Goal: Task Accomplishment & Management: Manage account settings

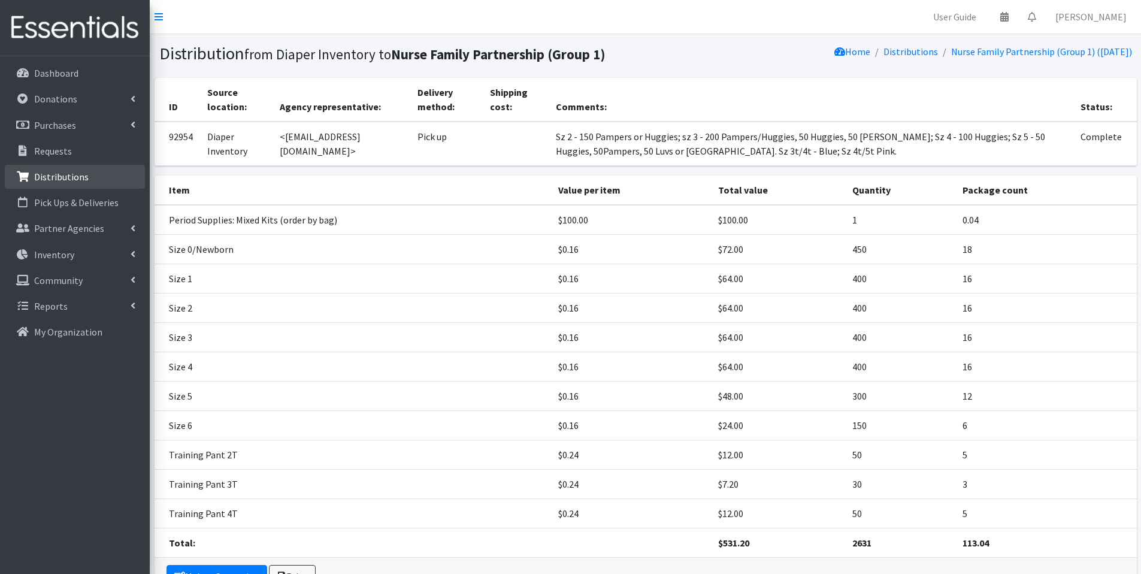
click at [71, 168] on link "Distributions" at bounding box center [75, 177] width 140 height 24
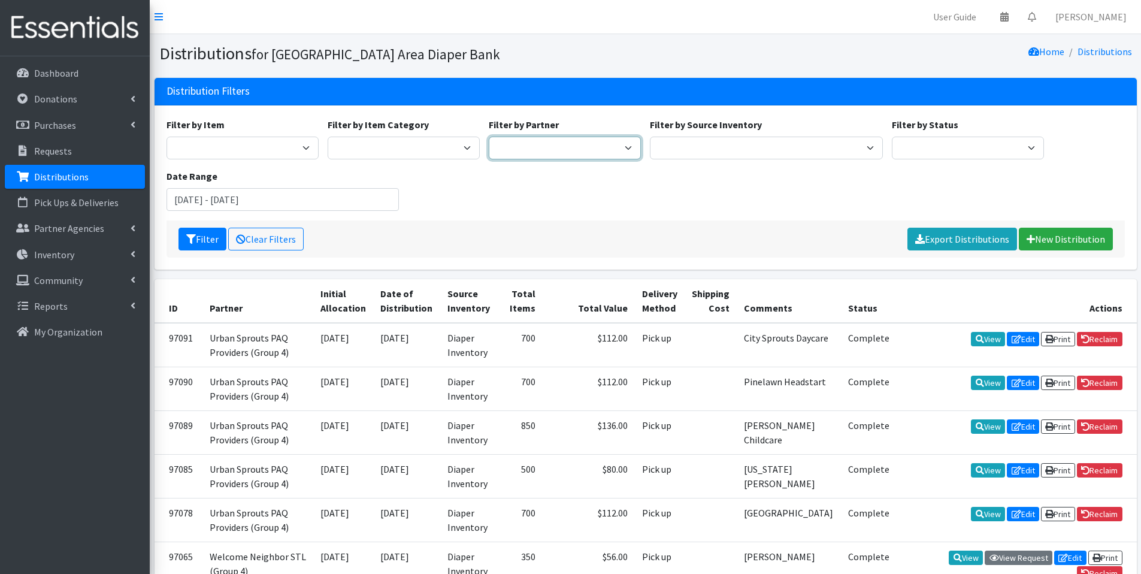
click at [519, 147] on select "Affinia Healthcare (Group 2) Annie Malone (Group 1) Assistance League of St. Lo…" at bounding box center [565, 148] width 152 height 23
select select "3229"
click at [489, 137] on select "Affinia Healthcare (Group 2) Annie Malone (Group 1) Assistance League of St. Lo…" at bounding box center [565, 148] width 152 height 23
click at [196, 240] on button "Filter" at bounding box center [202, 239] width 48 height 23
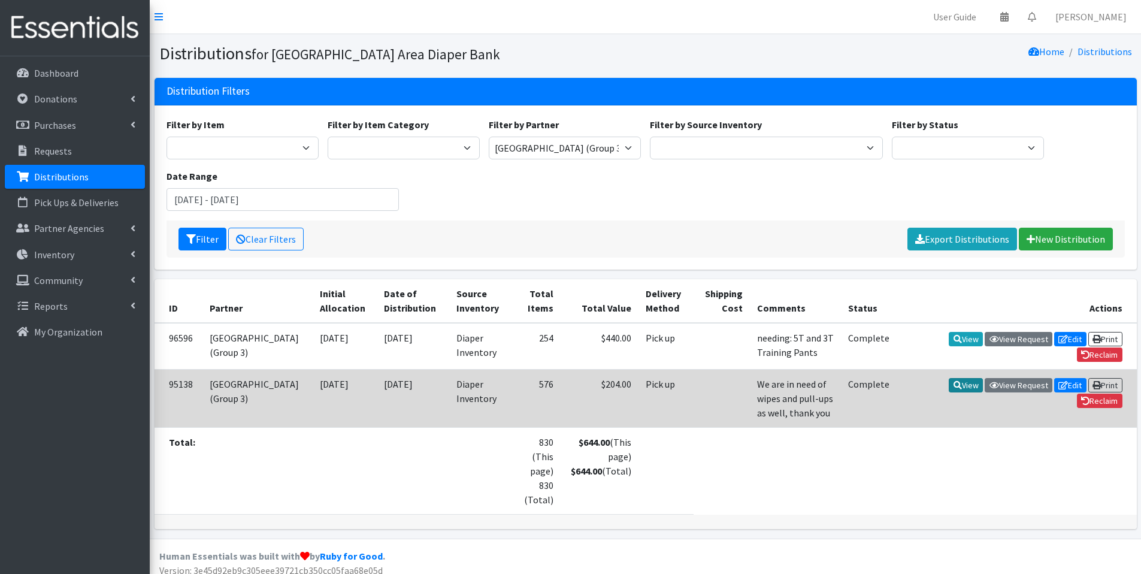
click at [954, 389] on icon at bounding box center [958, 385] width 8 height 8
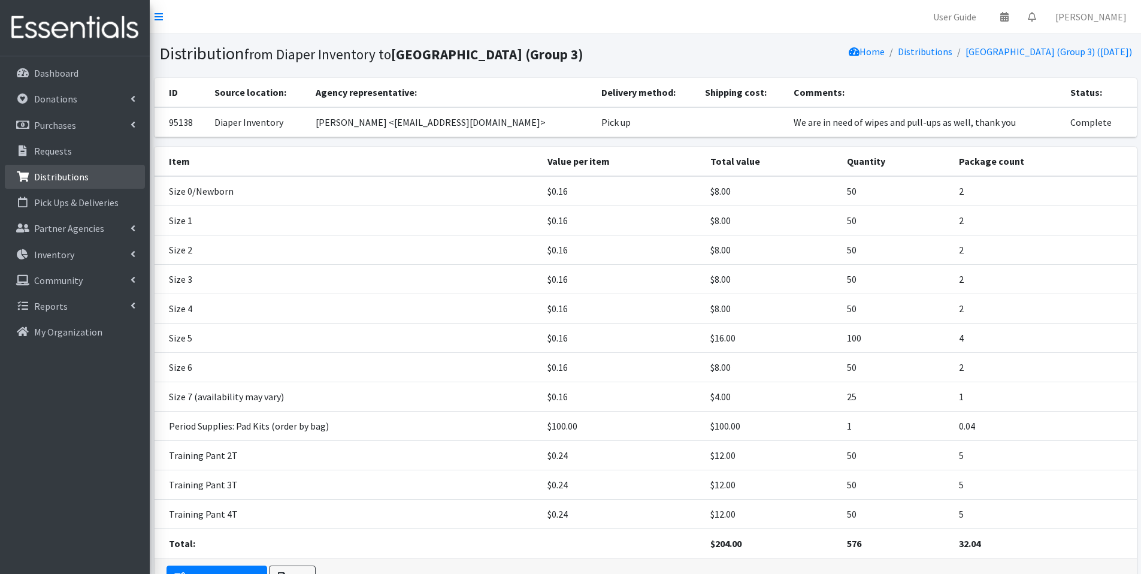
click at [34, 178] on p "Distributions" at bounding box center [61, 177] width 55 height 12
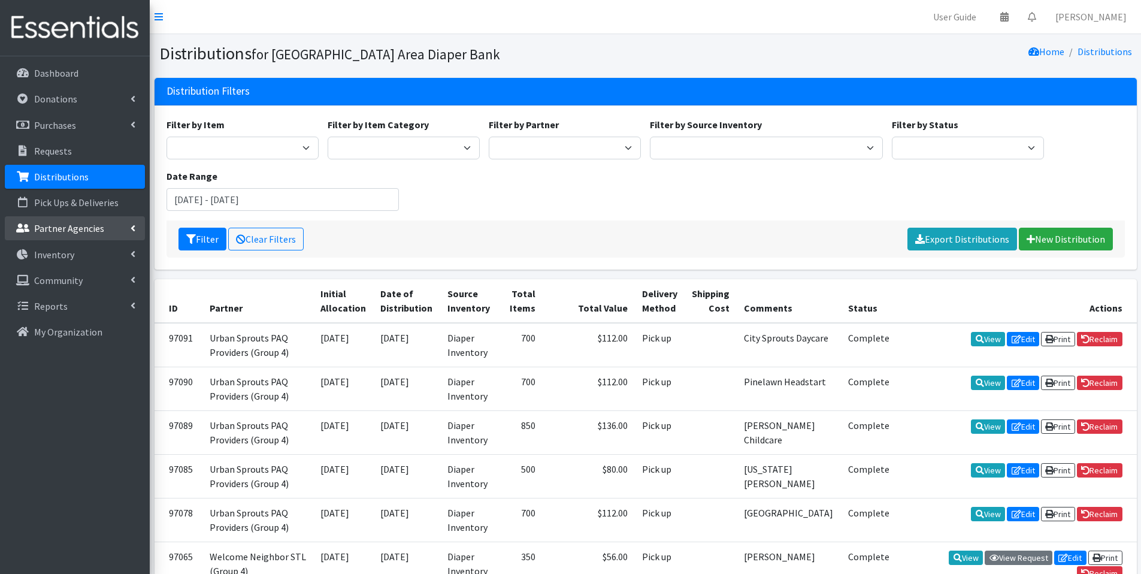
click at [134, 226] on icon at bounding box center [133, 228] width 5 height 10
click at [79, 259] on link "All Partners" at bounding box center [75, 255] width 140 height 24
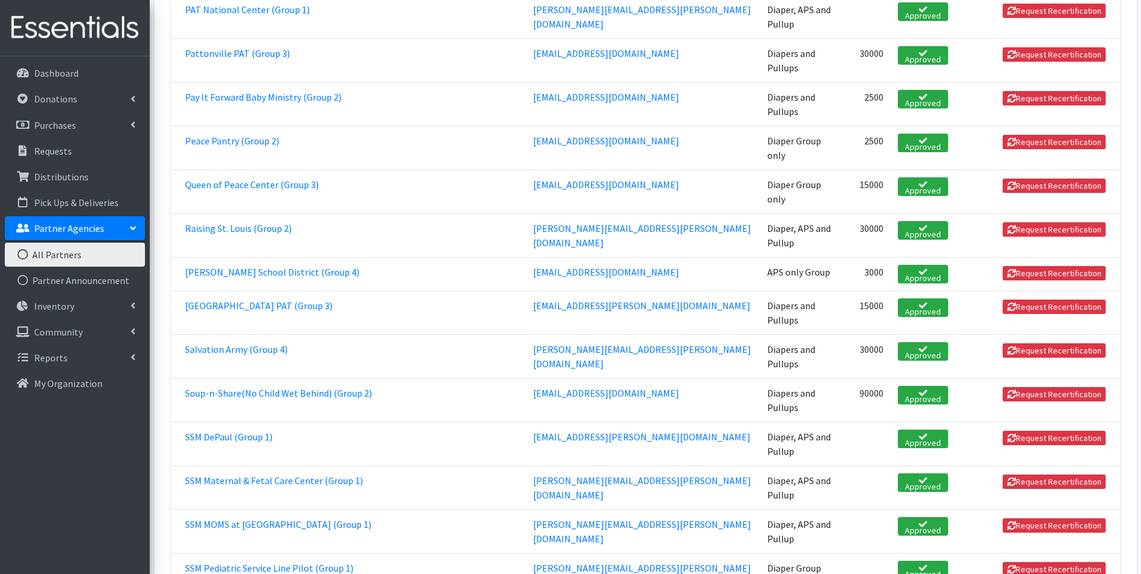
scroll to position [2210, 0]
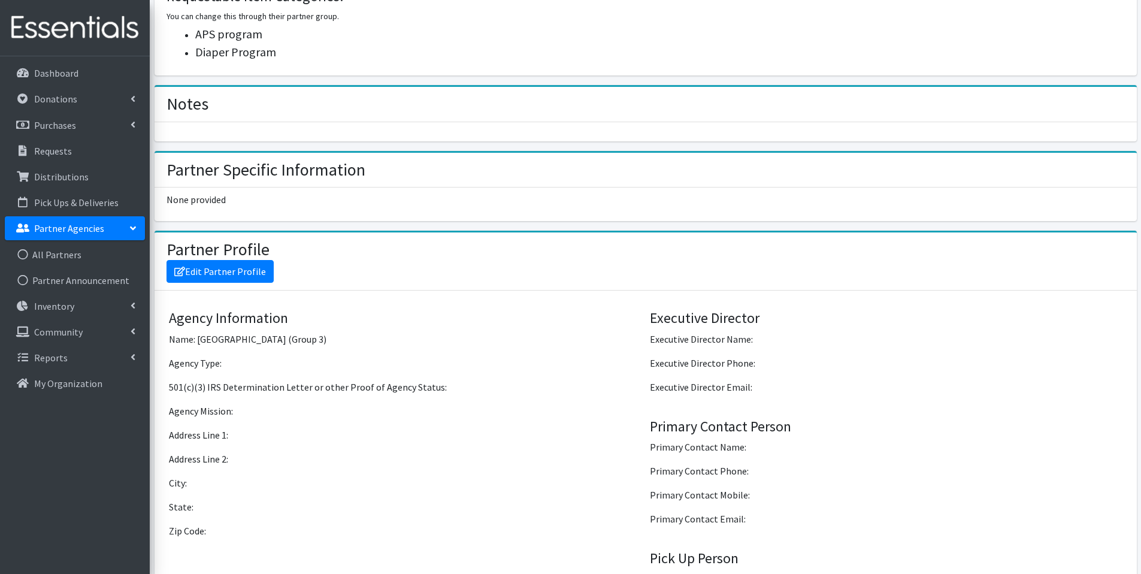
scroll to position [647, 0]
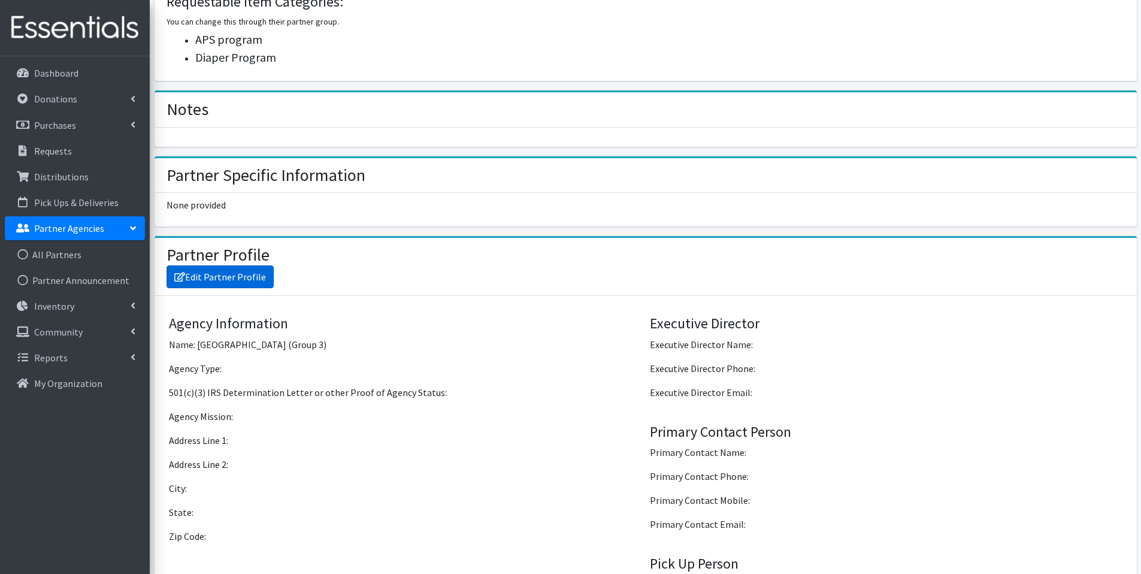
click at [241, 284] on link "Edit Partner Profile" at bounding box center [220, 276] width 107 height 23
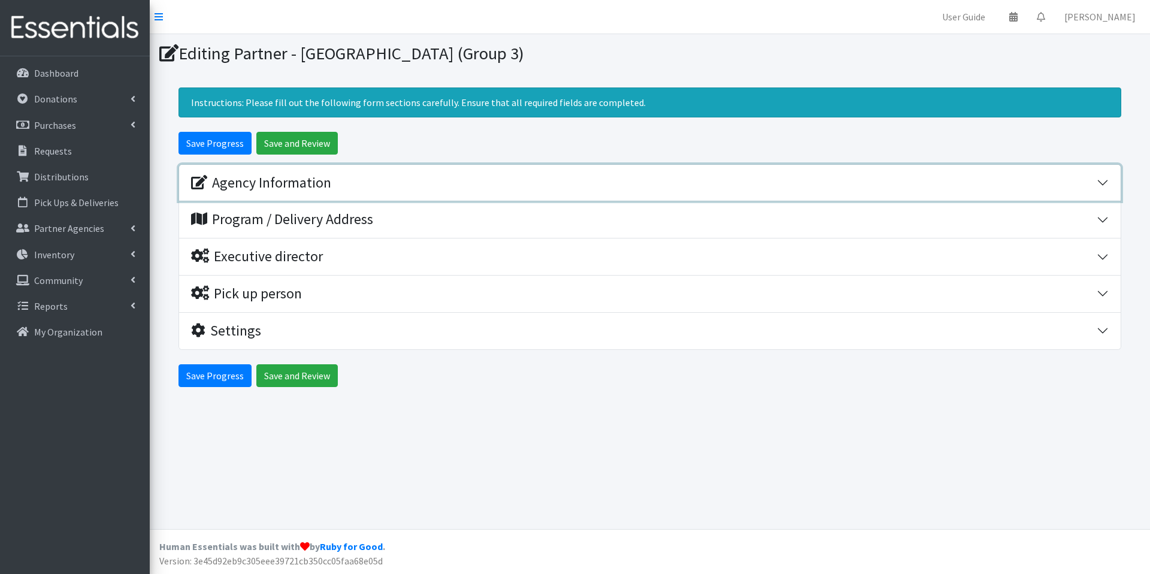
click at [880, 176] on div "Agency Information" at bounding box center [644, 182] width 906 height 17
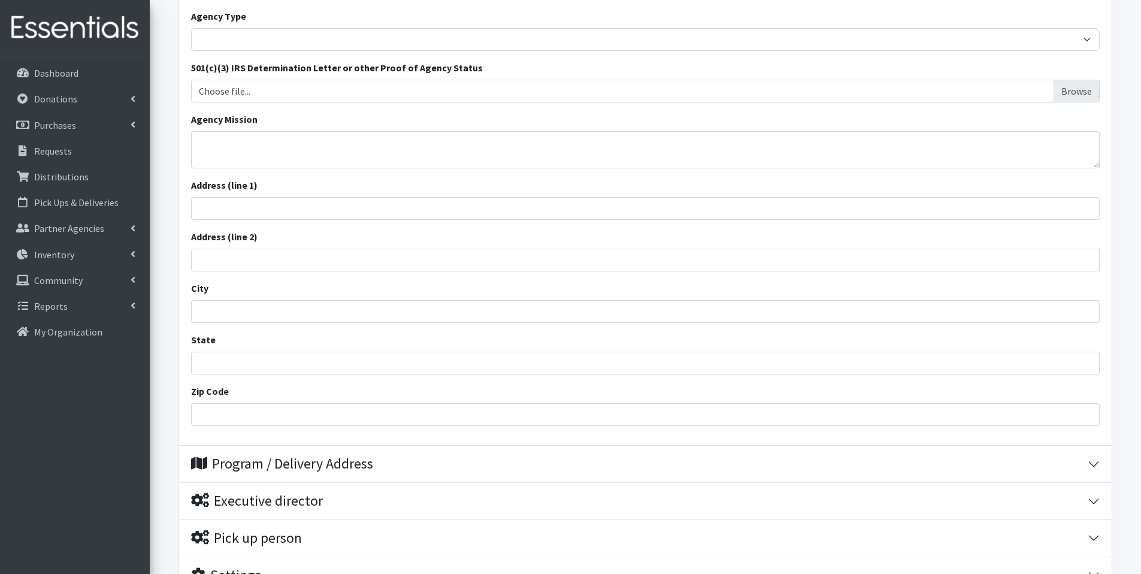
scroll to position [365, 0]
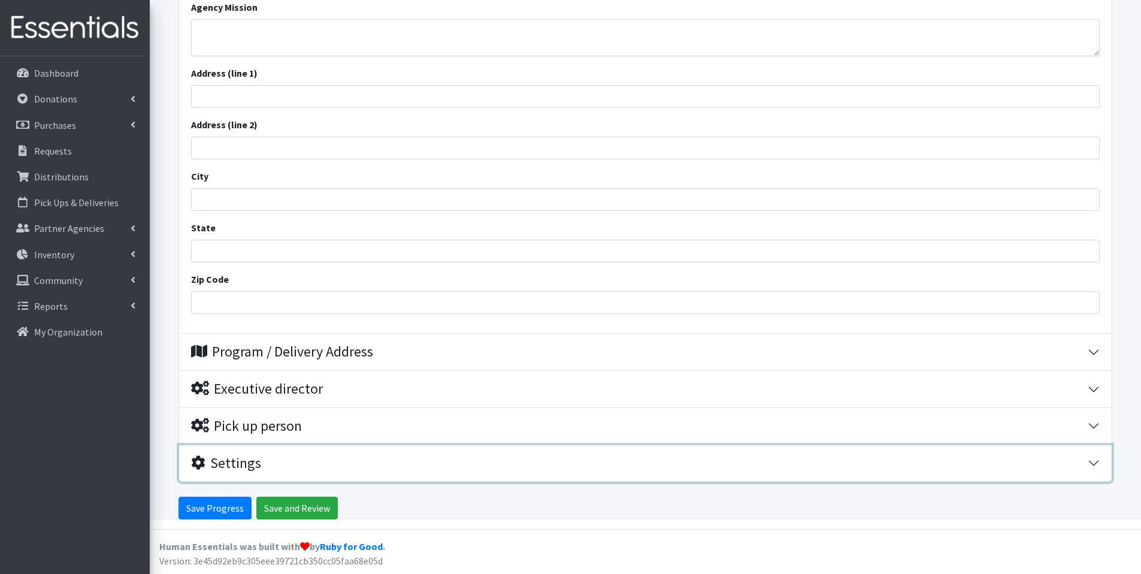
click at [654, 460] on div "Settings" at bounding box center [639, 463] width 897 height 17
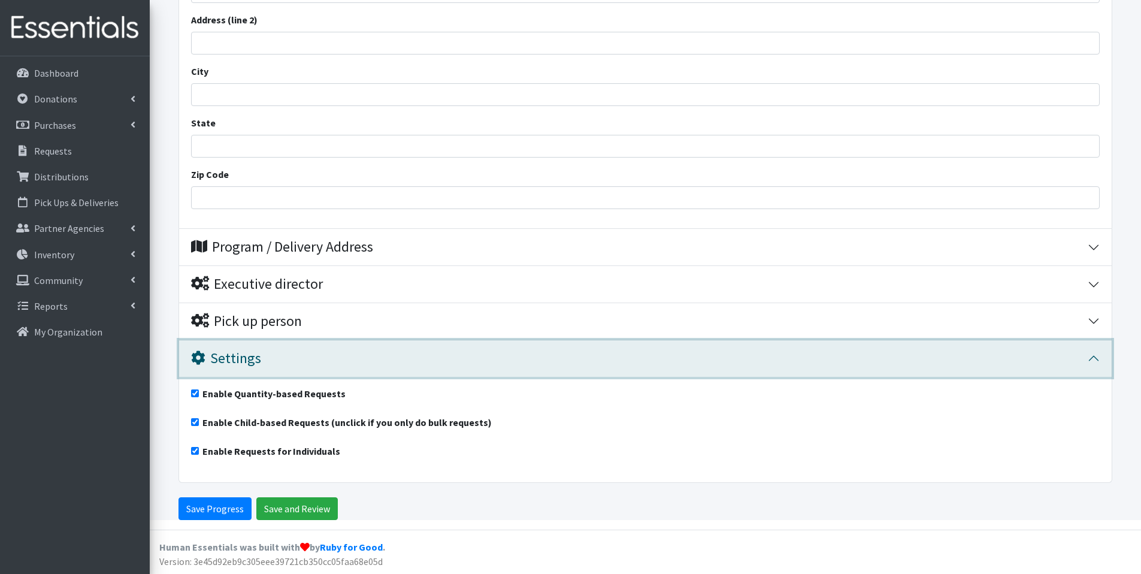
scroll to position [470, 0]
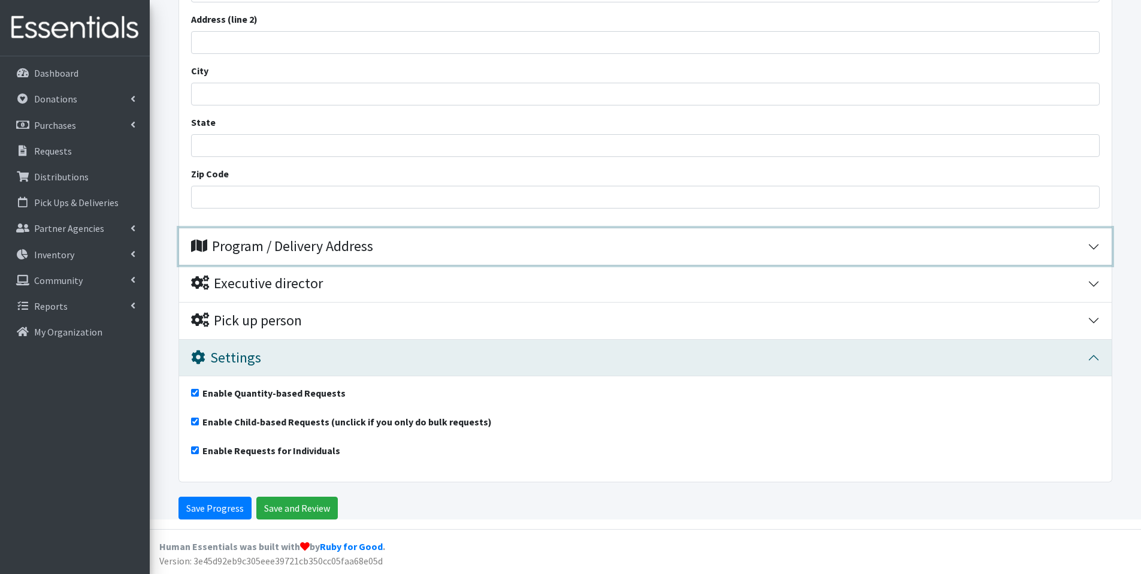
click at [603, 255] on div "Program / Delivery Address" at bounding box center [639, 246] width 897 height 17
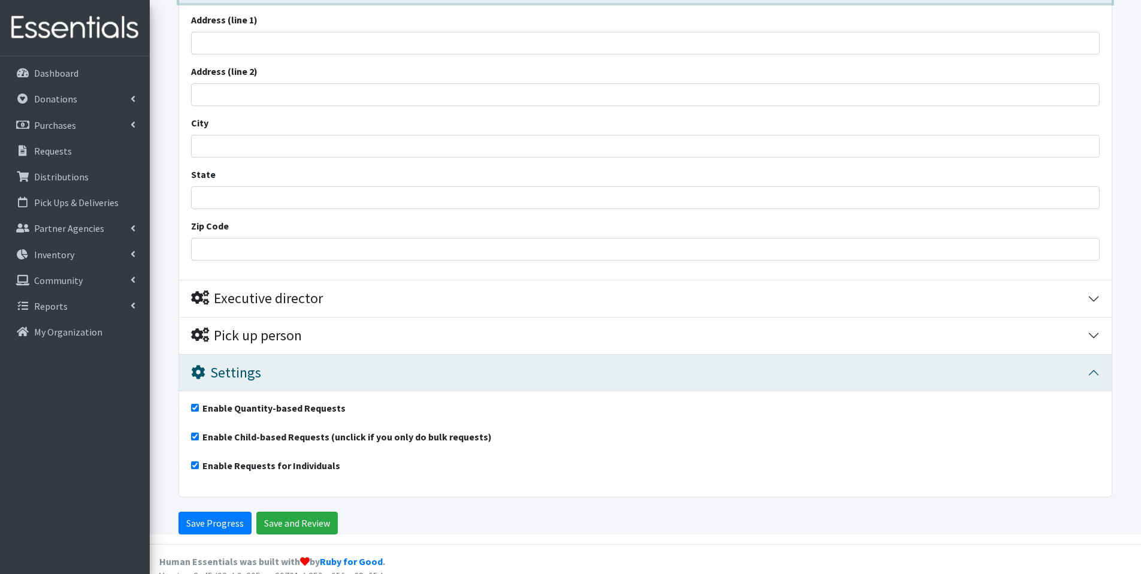
scroll to position [747, 0]
